Goal: Browse casually

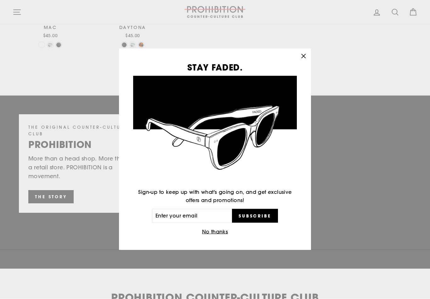
scroll to position [828, 0]
click at [211, 237] on button "No thanks" at bounding box center [215, 232] width 30 height 9
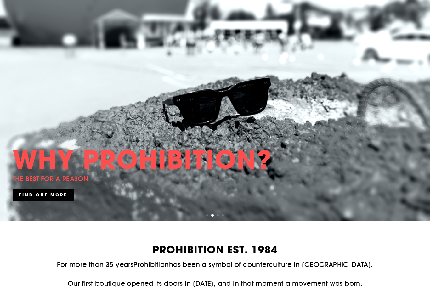
scroll to position [0, 0]
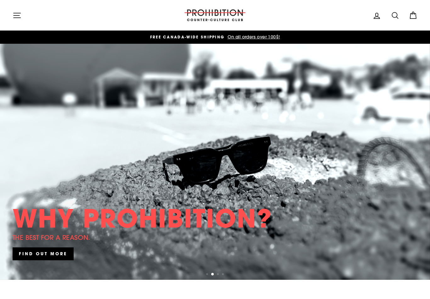
click at [18, 13] on icon "button" at bounding box center [17, 15] width 9 height 9
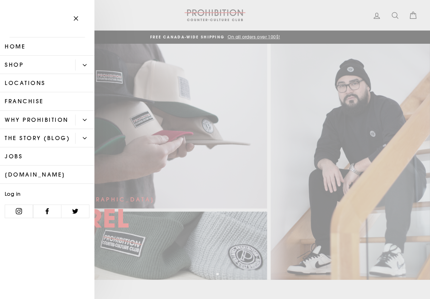
click at [40, 66] on link "Shop" at bounding box center [37, 65] width 75 height 18
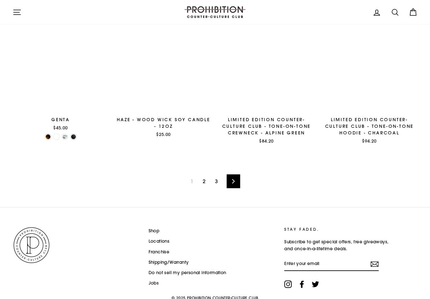
scroll to position [933, 0]
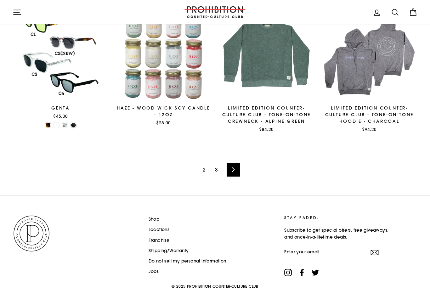
click at [22, 12] on button "Site navigation" at bounding box center [17, 12] width 16 height 14
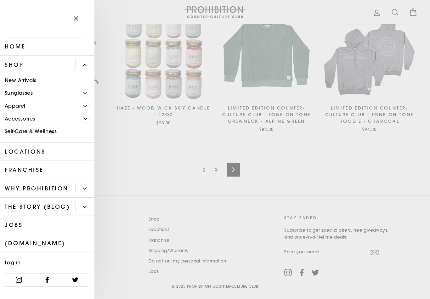
click at [82, 127] on link "Self-Care & Wellness" at bounding box center [47, 131] width 95 height 13
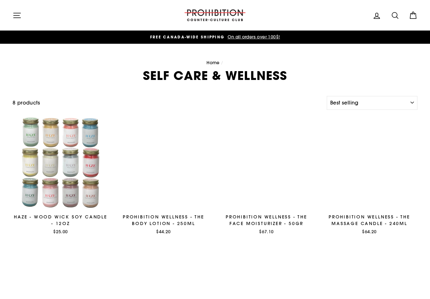
select select "best-selling"
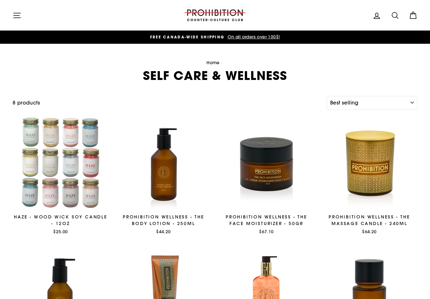
click at [15, 18] on icon "button" at bounding box center [17, 15] width 7 height 5
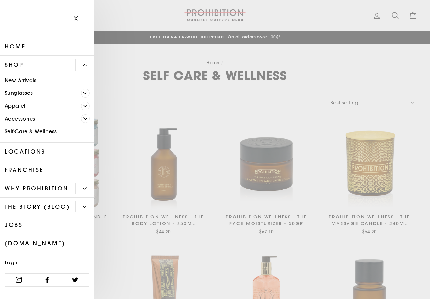
click at [25, 121] on link "Accessories" at bounding box center [40, 118] width 81 height 13
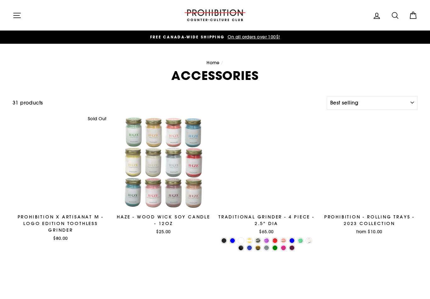
select select "best-selling"
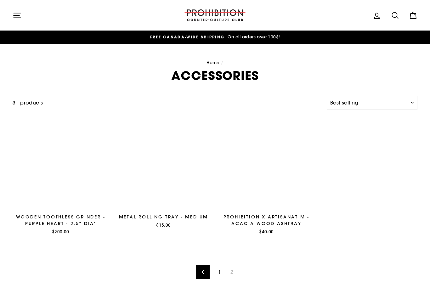
select select "best-selling"
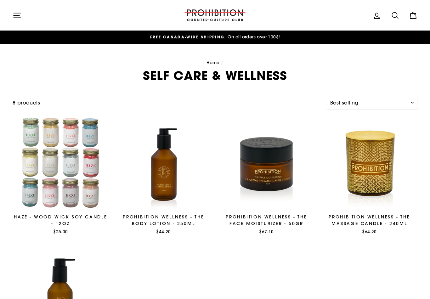
select select "best-selling"
